Goal: Communication & Community: Answer question/provide support

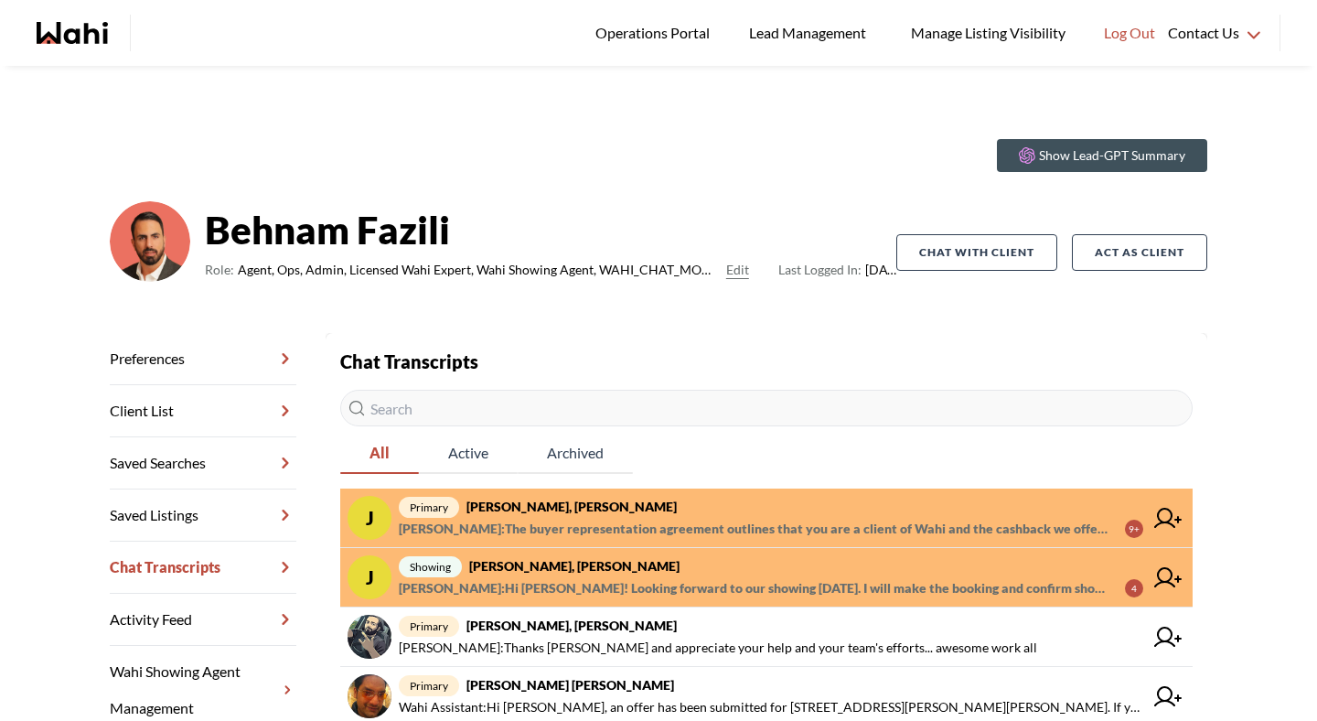
click at [605, 570] on strong "Josh Hortaleza, Khalid, Behnam" at bounding box center [574, 566] width 210 height 16
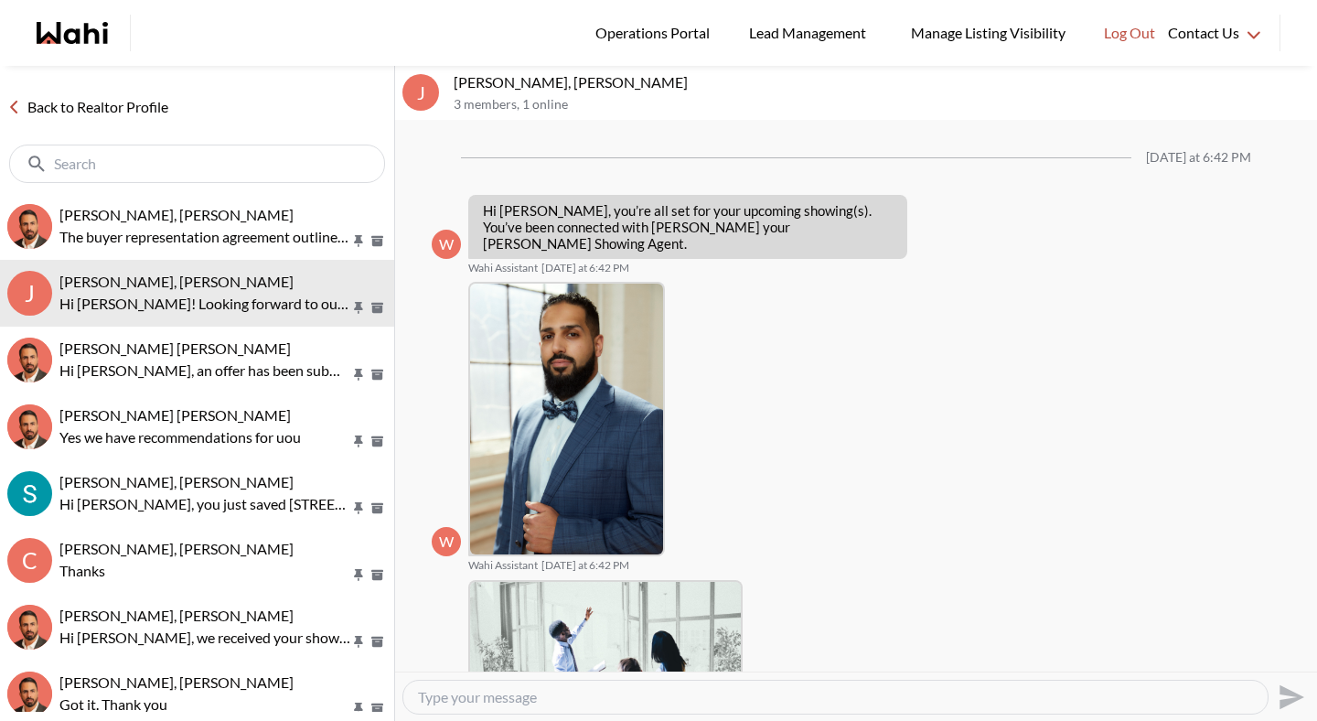
scroll to position [329, 0]
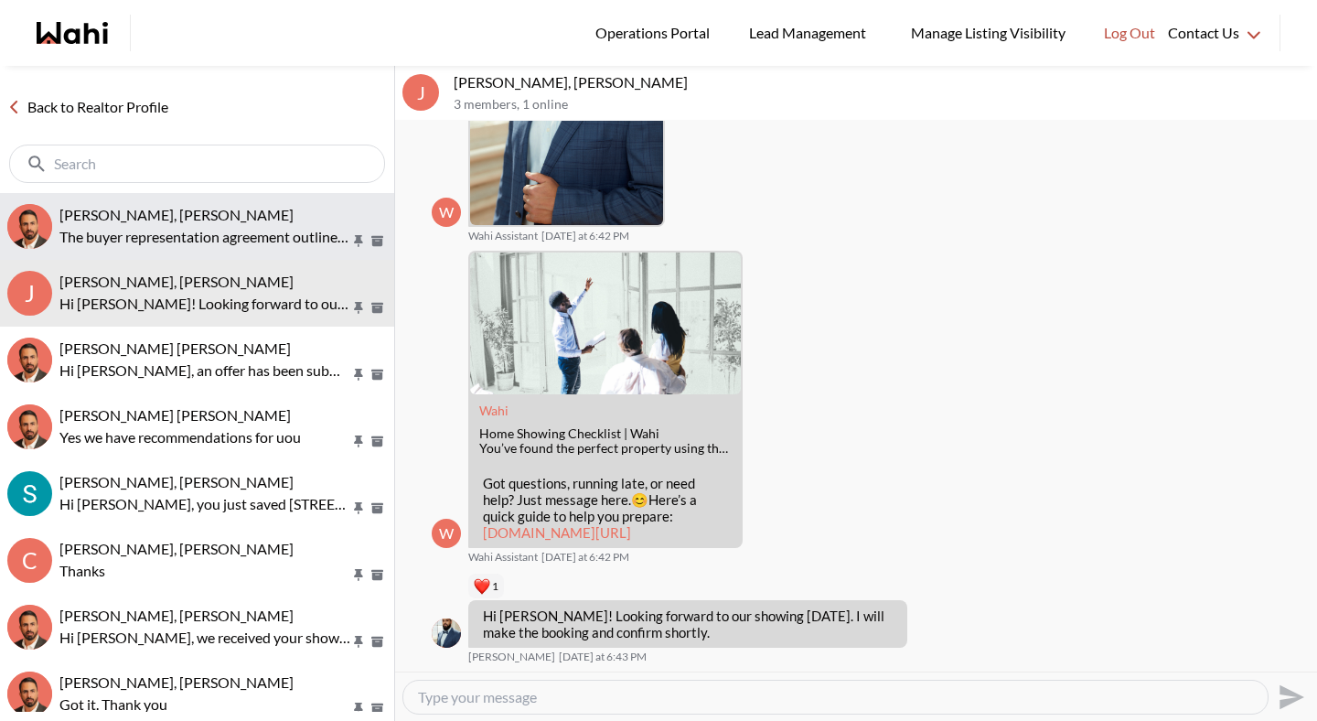
click at [193, 220] on span "Josh Hortaleza, Behnam" at bounding box center [176, 214] width 234 height 17
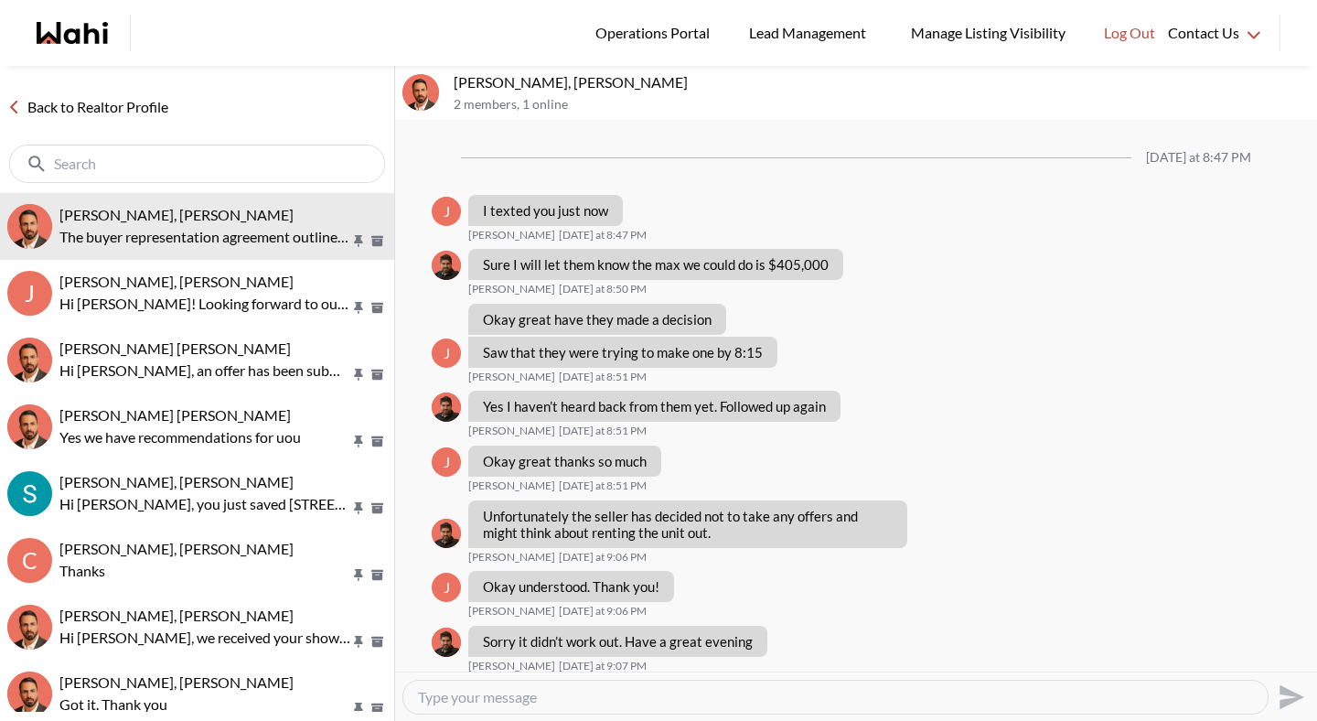
scroll to position [1600, 0]
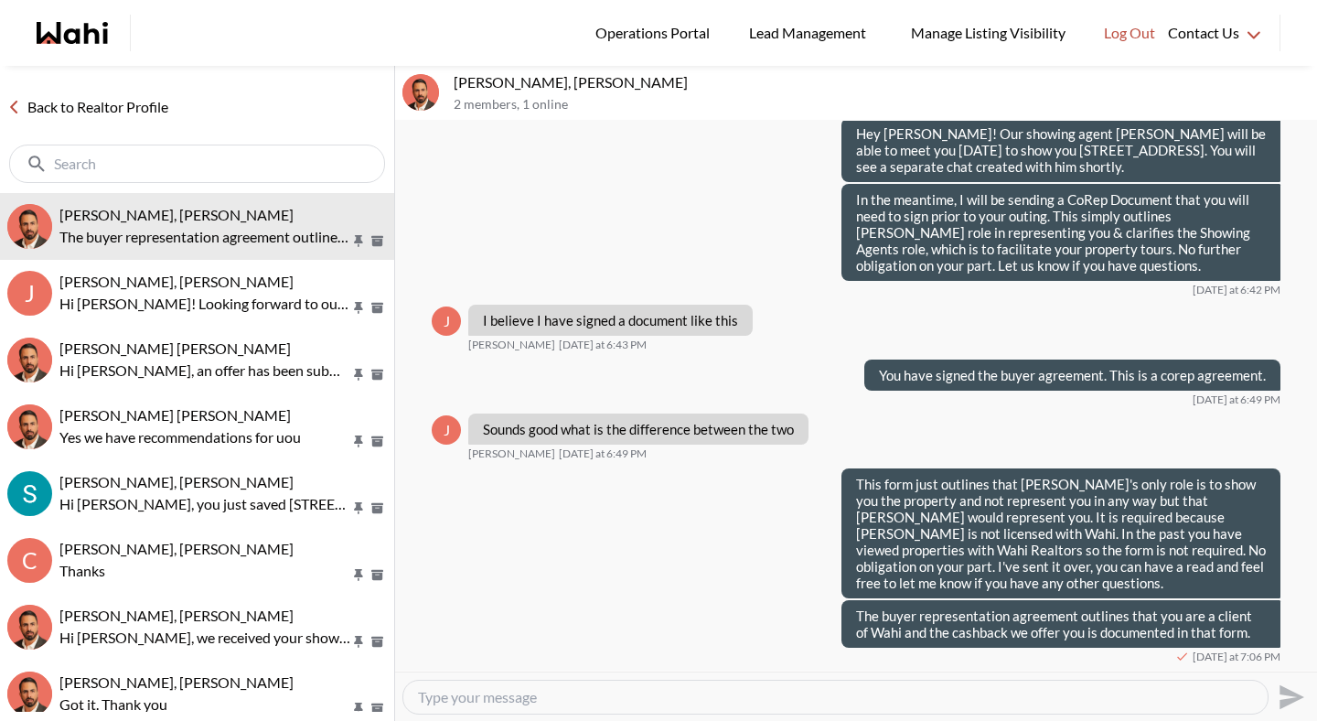
click at [162, 106] on link "Back to Realtor Profile" at bounding box center [88, 107] width 176 height 24
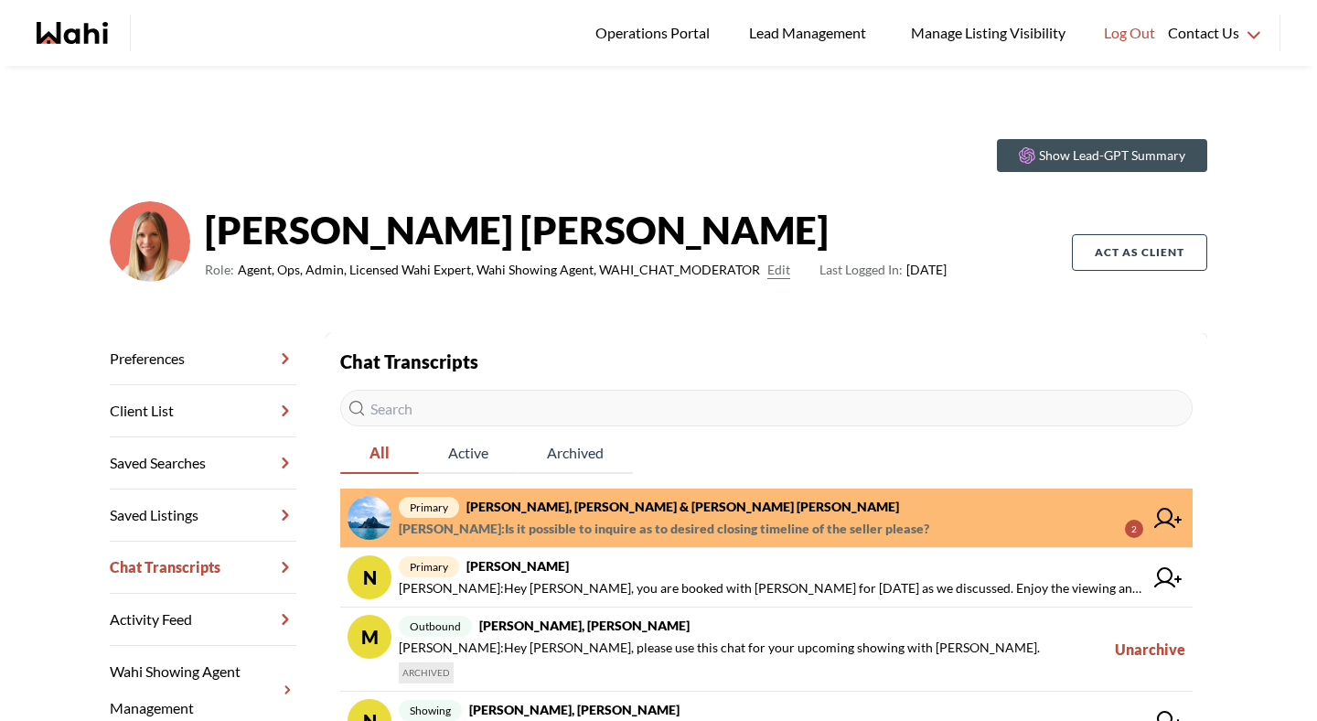
click at [550, 512] on strong "[PERSON_NAME], [PERSON_NAME] & [PERSON_NAME] [PERSON_NAME]" at bounding box center [683, 507] width 433 height 16
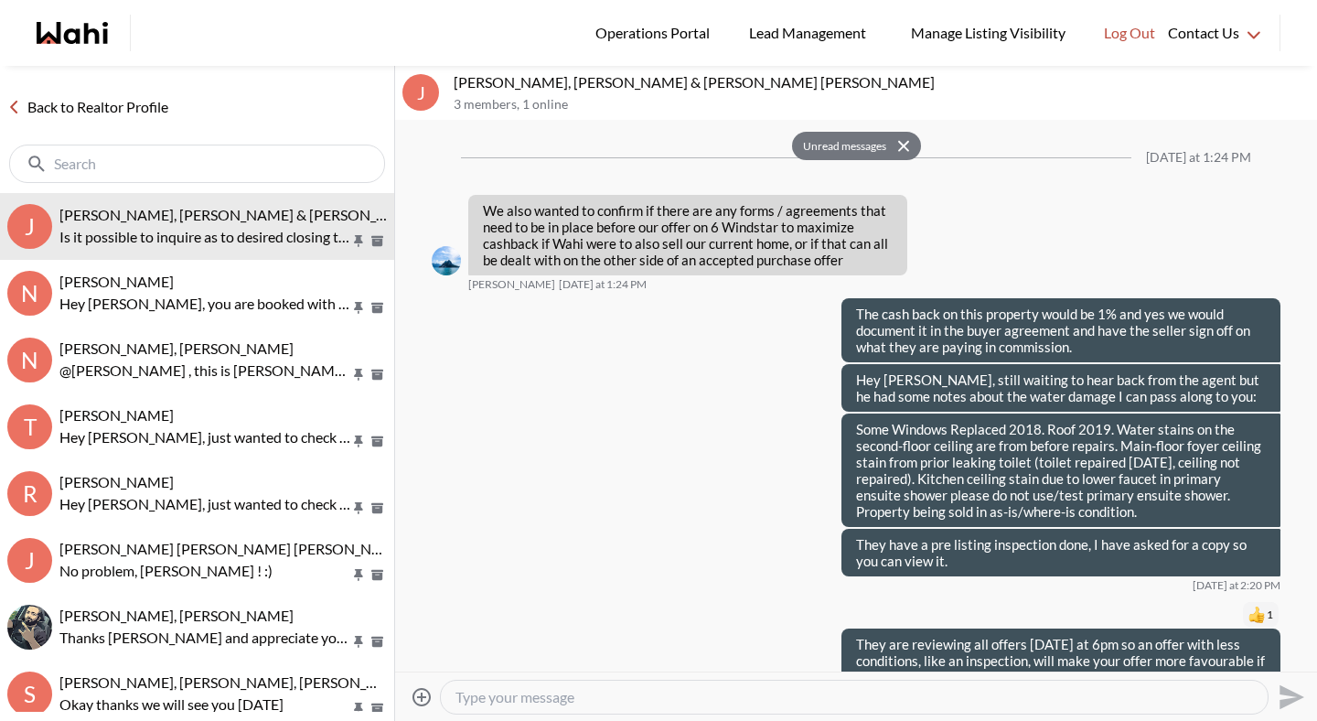
scroll to position [2981, 0]
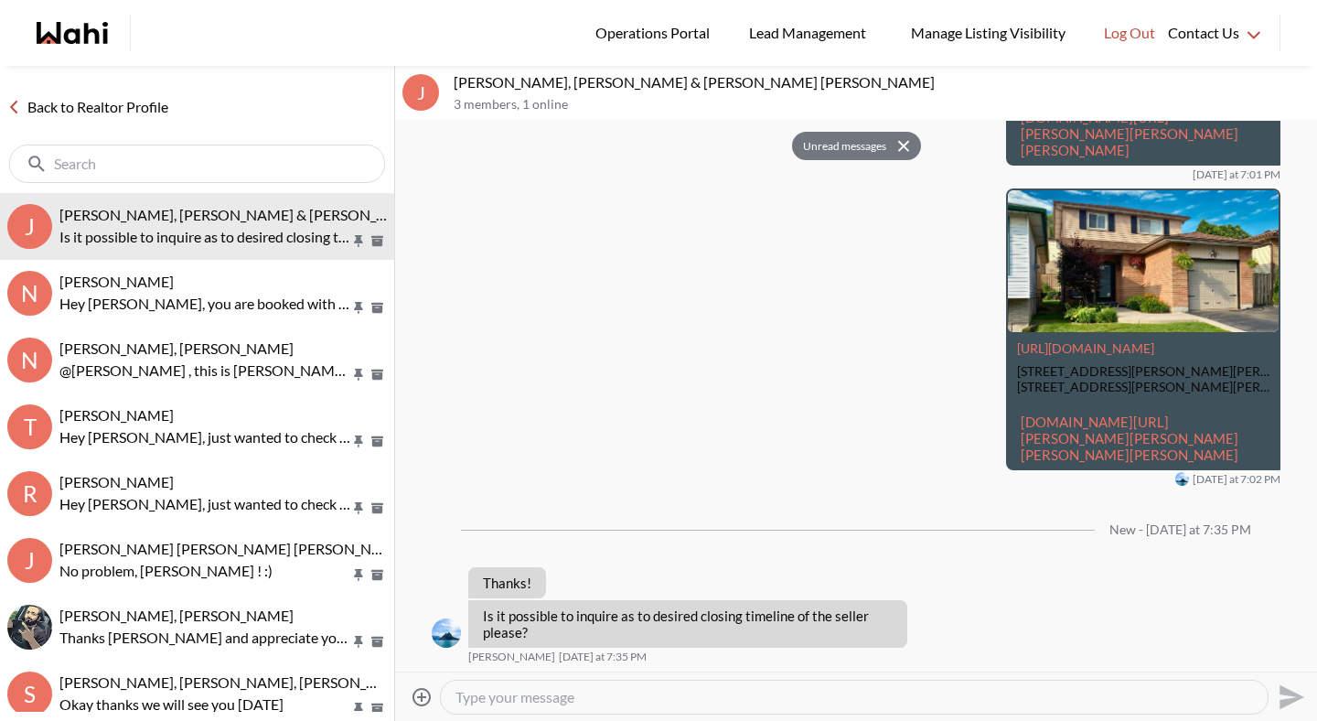
click at [639, 696] on textarea "Type your message" at bounding box center [855, 697] width 798 height 18
type textarea "X"
type textarea "Sure I will let you know."
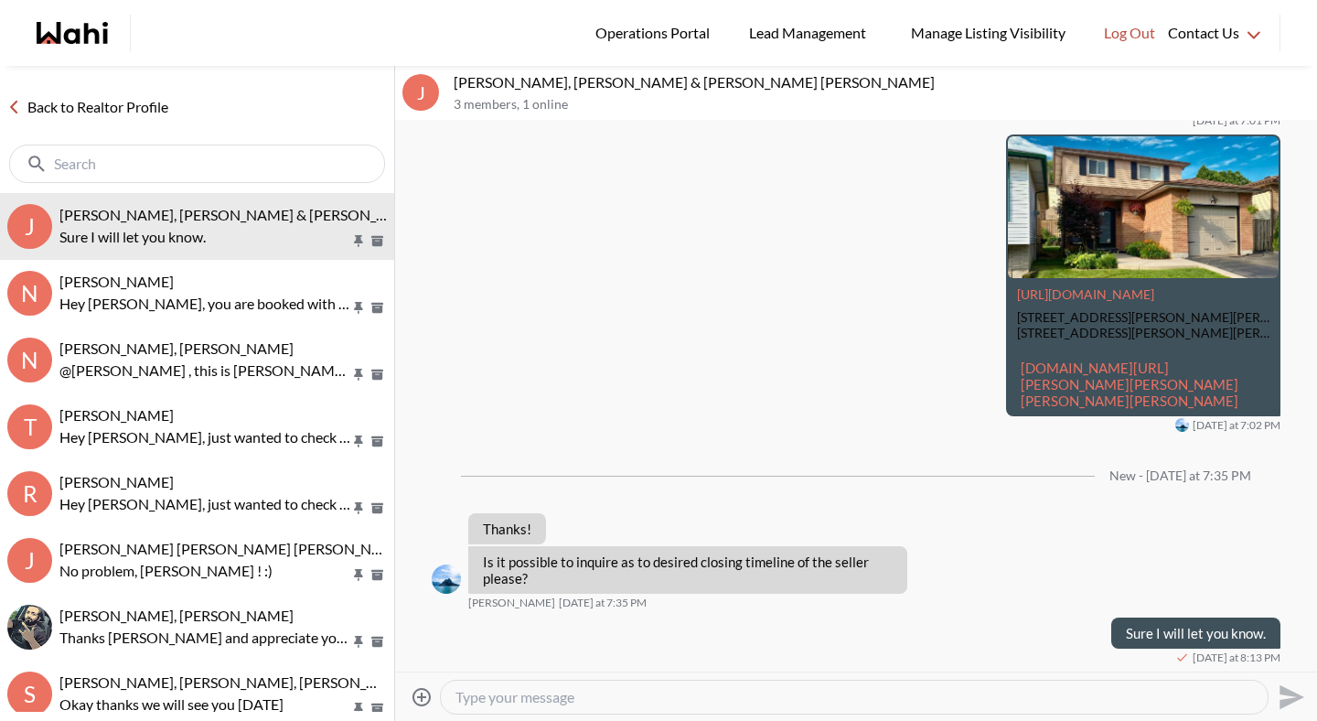
click at [150, 99] on link "Back to Realtor Profile" at bounding box center [88, 107] width 176 height 24
